Goal: Information Seeking & Learning: Learn about a topic

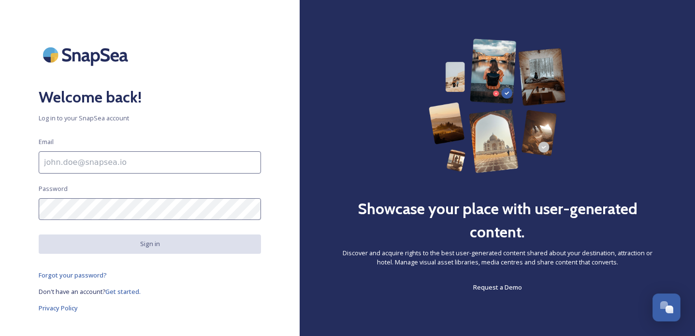
click at [143, 158] on input at bounding box center [150, 162] width 222 height 22
type input "[PERSON_NAME][EMAIL_ADDRESS][DOMAIN_NAME]"
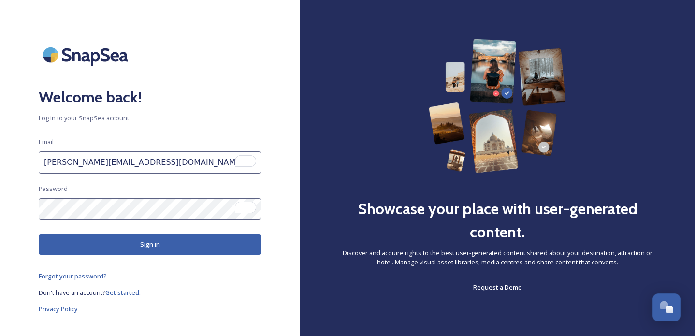
click at [137, 244] on button "Sign in" at bounding box center [150, 244] width 222 height 20
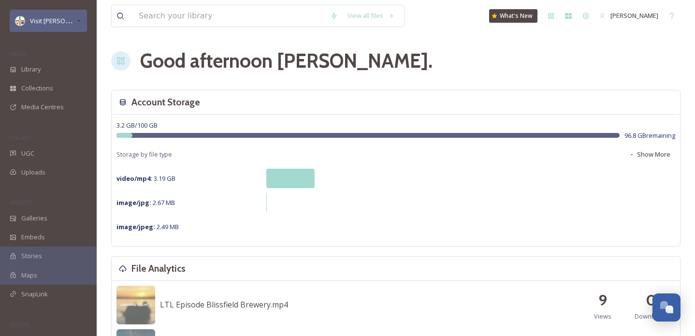
click at [53, 24] on span "Visit [PERSON_NAME]" at bounding box center [60, 20] width 61 height 9
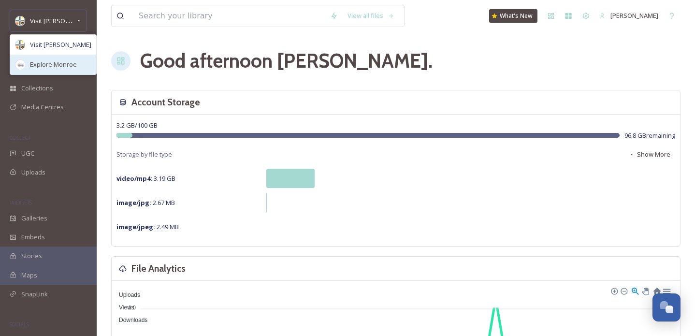
click at [53, 68] on span "Explore Monroe" at bounding box center [53, 64] width 47 height 9
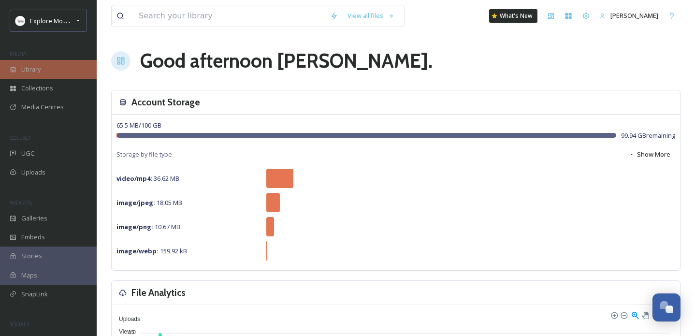
click at [61, 69] on div "Library" at bounding box center [48, 69] width 97 height 19
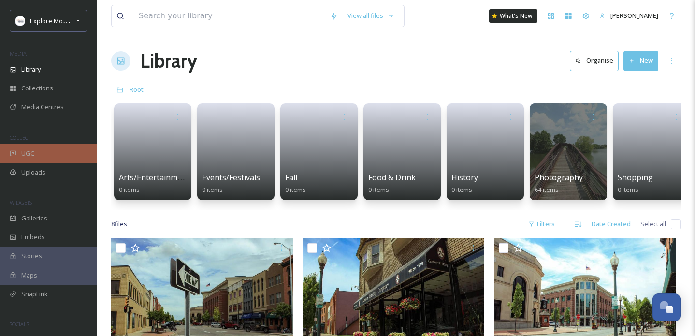
click at [52, 153] on div "UGC" at bounding box center [48, 153] width 97 height 19
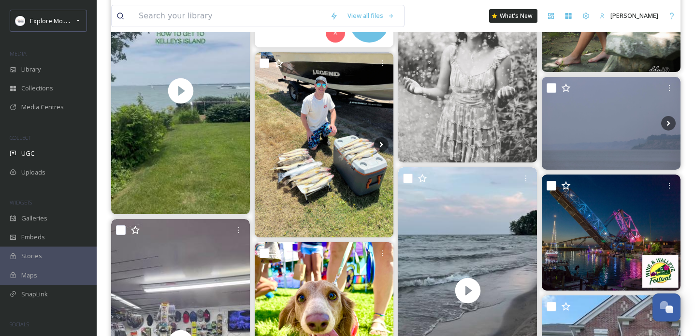
scroll to position [3912, 0]
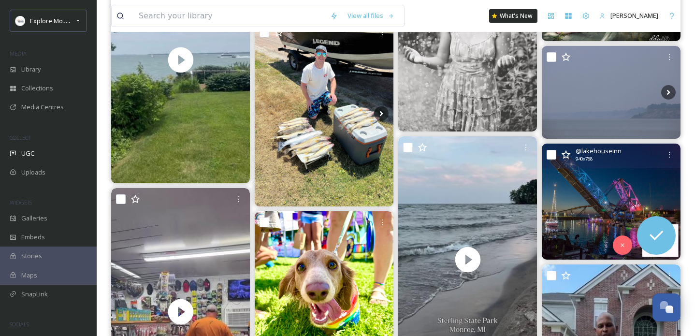
click at [612, 200] on img at bounding box center [611, 202] width 139 height 116
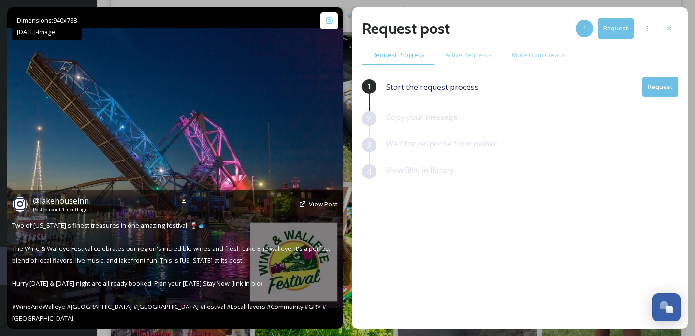
scroll to position [3936, 0]
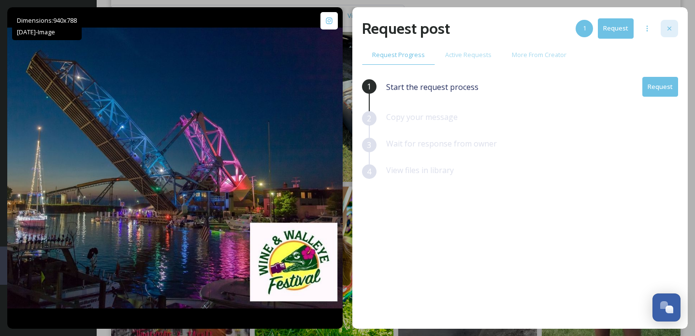
click at [671, 26] on icon at bounding box center [670, 29] width 8 height 8
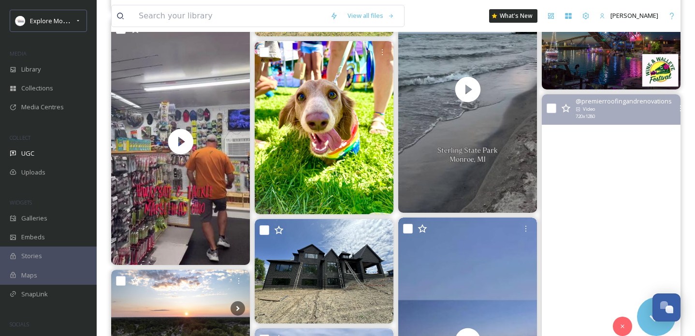
scroll to position [4034, 0]
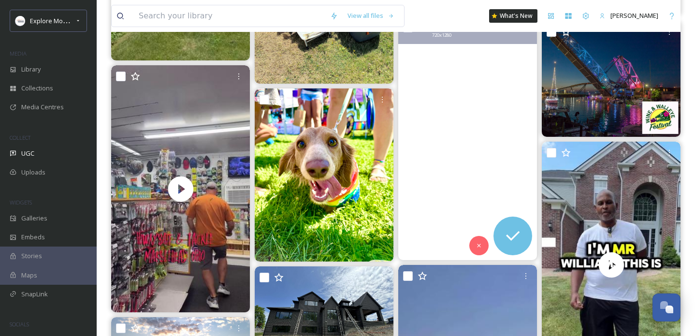
click at [462, 168] on video "A night at Sterling State Park in Monroe, Michigan🏕️\a\aThis was my first time …" at bounding box center [467, 137] width 139 height 246
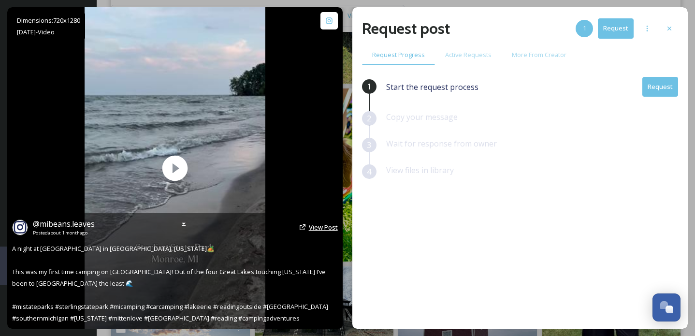
click at [309, 229] on span "View Post" at bounding box center [323, 227] width 29 height 9
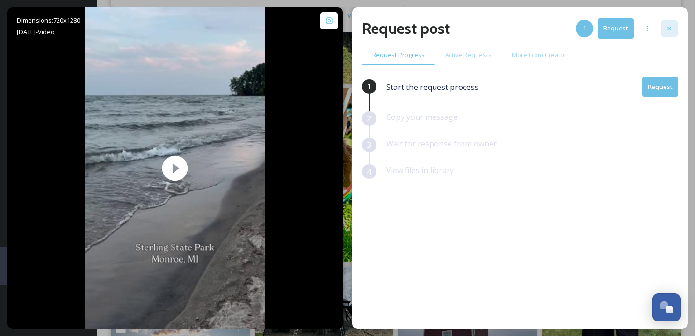
click at [671, 26] on icon at bounding box center [670, 29] width 8 height 8
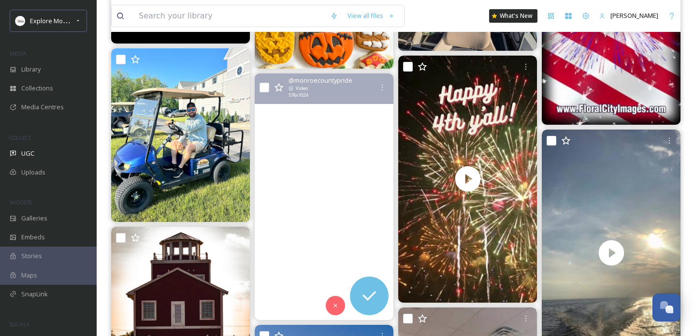
scroll to position [5343, 0]
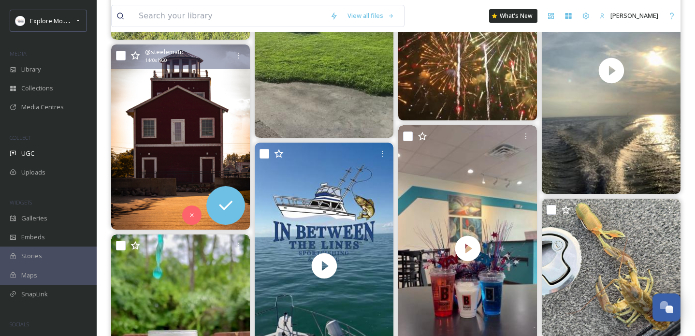
click at [183, 79] on img at bounding box center [180, 136] width 139 height 185
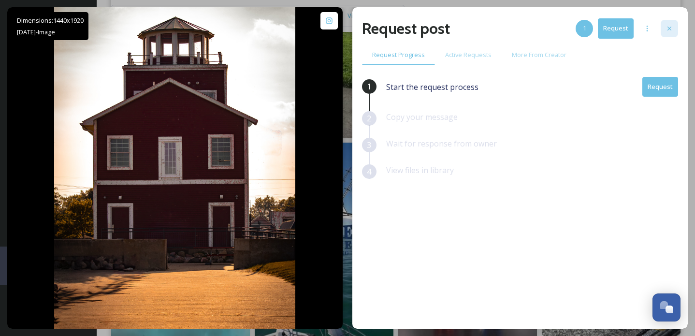
click at [668, 29] on icon at bounding box center [670, 29] width 8 height 8
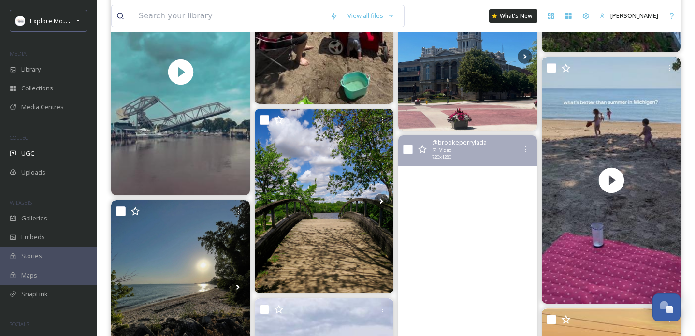
scroll to position [5888, 0]
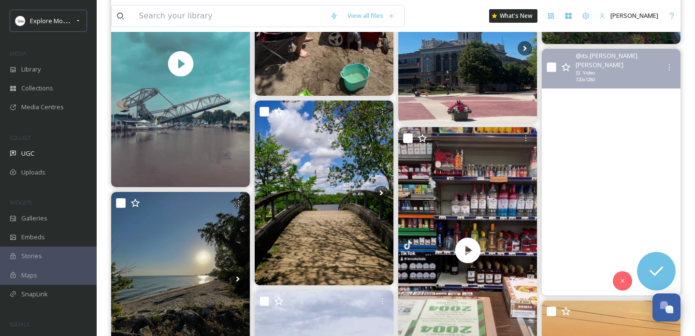
click at [607, 131] on video "So glad I've got adventure pals. \a\a#puremichigan #momsofinstagram #michiganmo…" at bounding box center [611, 172] width 139 height 246
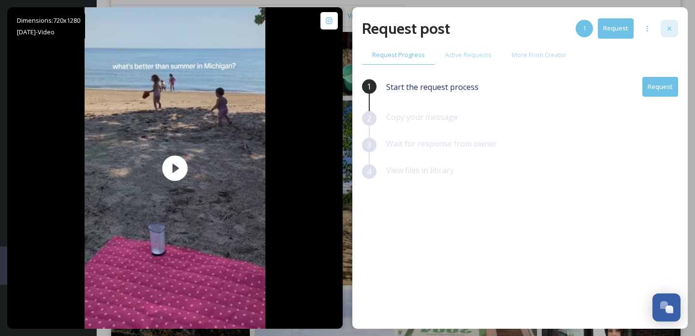
click at [672, 28] on icon at bounding box center [670, 29] width 8 height 8
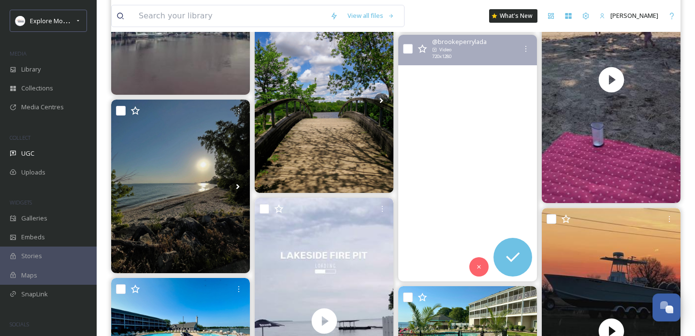
scroll to position [5980, 0]
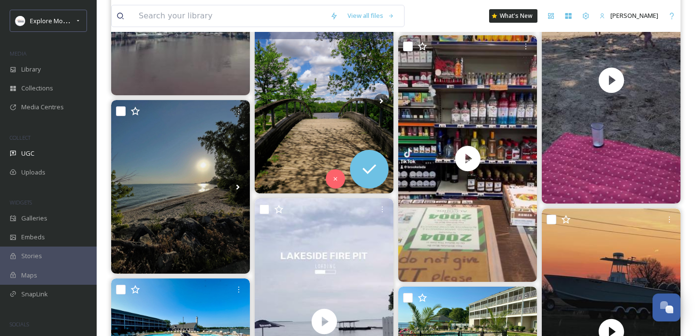
click at [332, 79] on img at bounding box center [324, 101] width 139 height 185
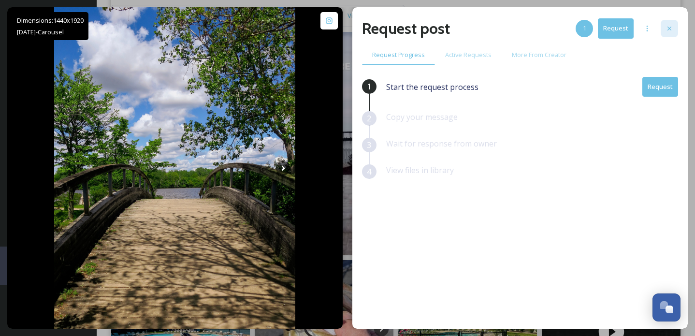
click at [673, 31] on icon at bounding box center [670, 29] width 8 height 8
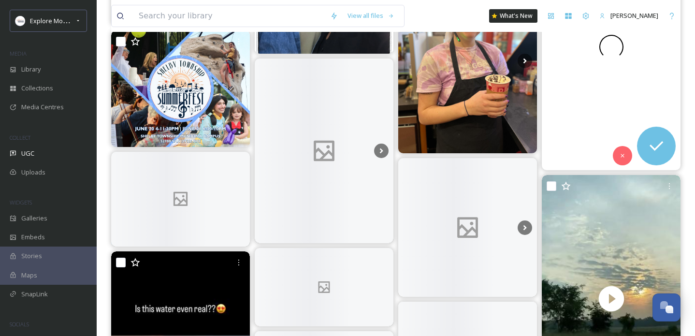
scroll to position [7098, 0]
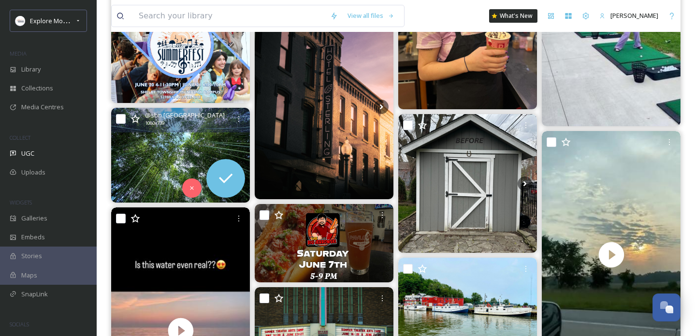
click at [154, 141] on img at bounding box center [180, 155] width 139 height 95
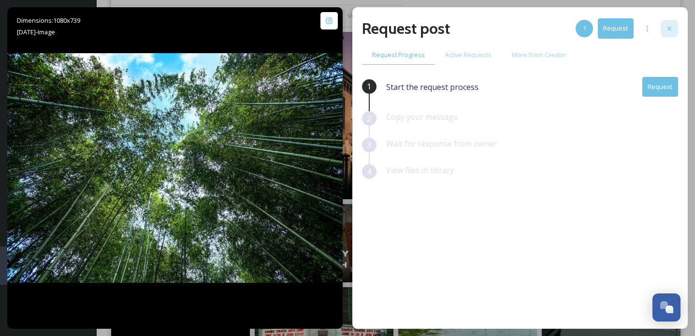
click at [672, 26] on icon at bounding box center [670, 29] width 8 height 8
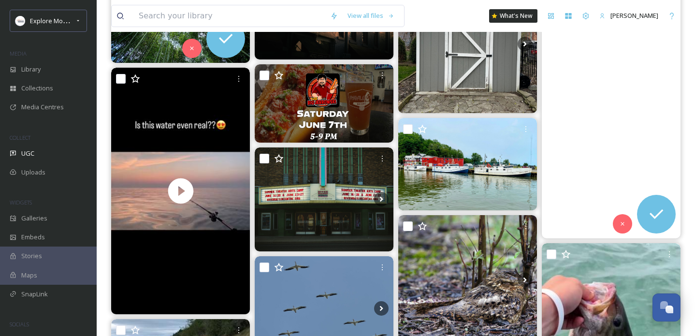
scroll to position [7240, 0]
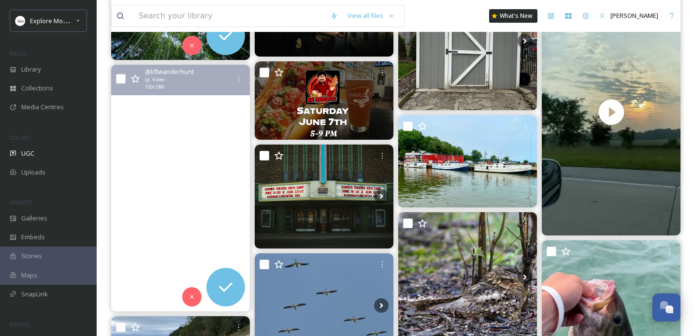
click at [205, 156] on video "Water so stunning it looks AI-generated 🎣 but this is no filter. This is real l…" at bounding box center [180, 188] width 139 height 246
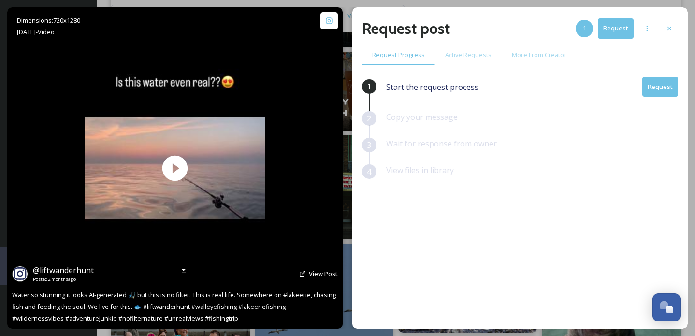
scroll to position [7245, 0]
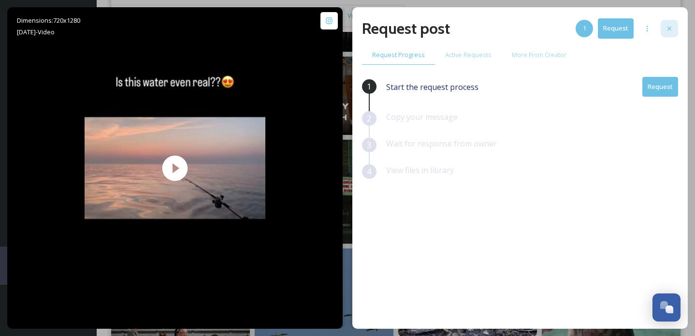
click at [672, 29] on icon at bounding box center [670, 29] width 8 height 8
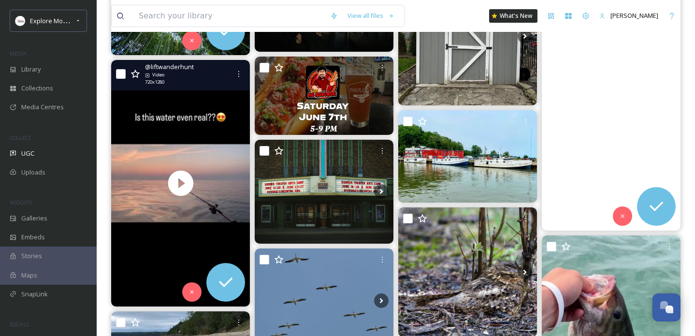
scroll to position [7404, 0]
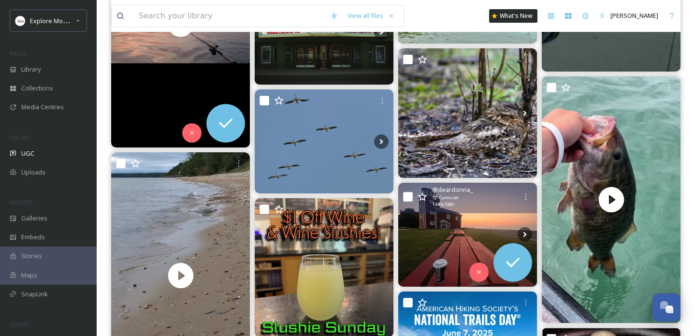
click at [476, 213] on div "@ deardonna_ Carousel 1440 x 1080" at bounding box center [467, 198] width 139 height 30
click at [450, 225] on img at bounding box center [467, 235] width 139 height 104
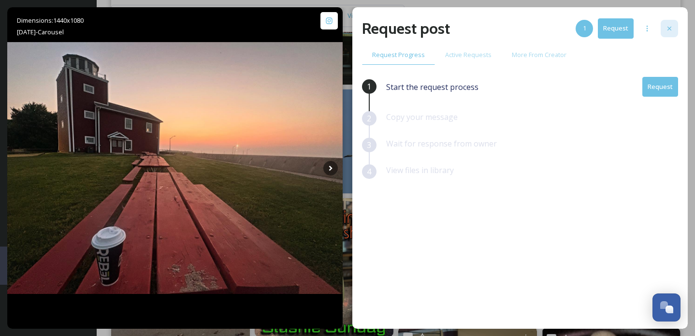
click at [672, 25] on icon at bounding box center [670, 29] width 8 height 8
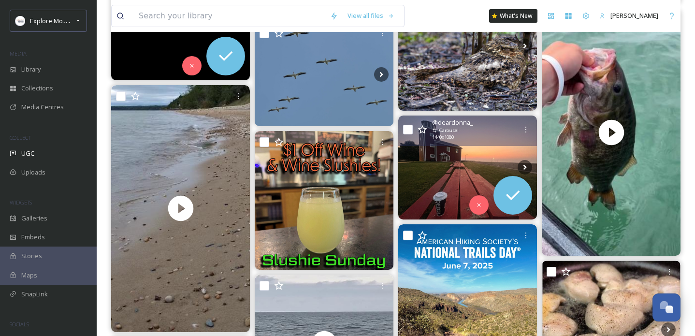
scroll to position [7548, 0]
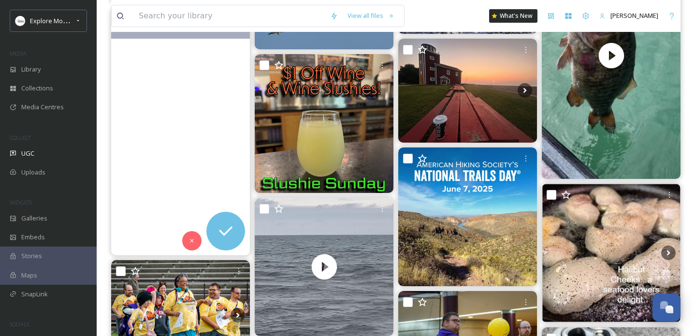
click at [225, 186] on video "Lake Erie in Michigan #travel #truckerlife🚚💨💨 #bestviews #roadwarriorqueen #mic…" at bounding box center [180, 131] width 139 height 246
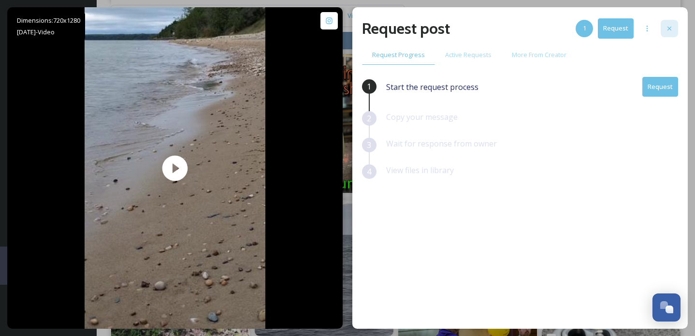
click at [673, 28] on icon at bounding box center [670, 29] width 8 height 8
